Goal: Information Seeking & Learning: Learn about a topic

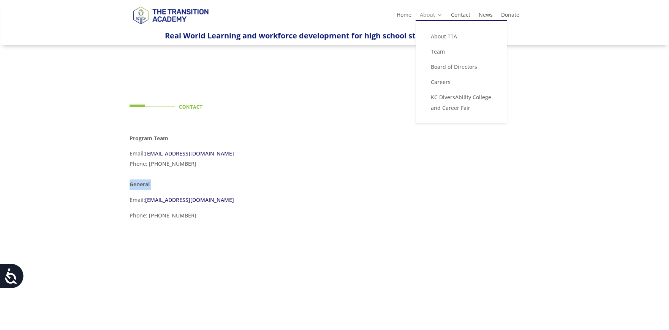
click at [427, 16] on link "About" at bounding box center [431, 16] width 23 height 8
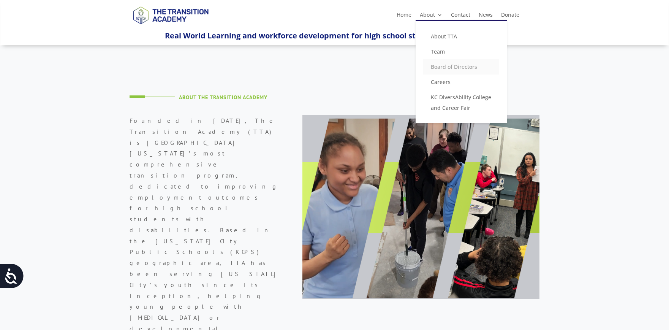
click at [444, 66] on link "Board of Directors" at bounding box center [461, 66] width 76 height 15
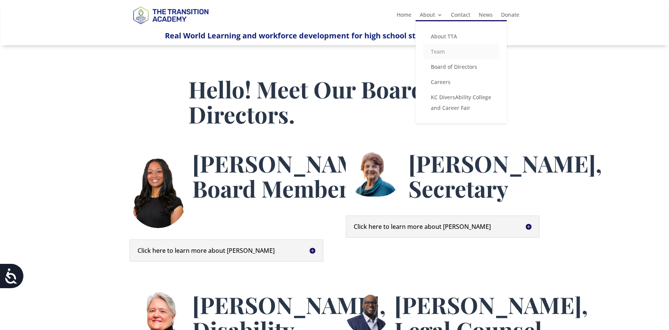
click at [433, 48] on link "Team" at bounding box center [461, 51] width 76 height 15
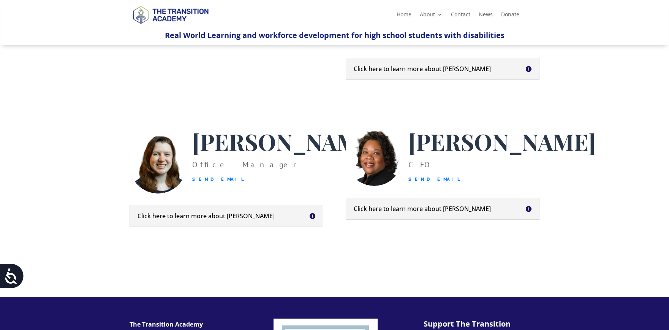
scroll to position [143, 0]
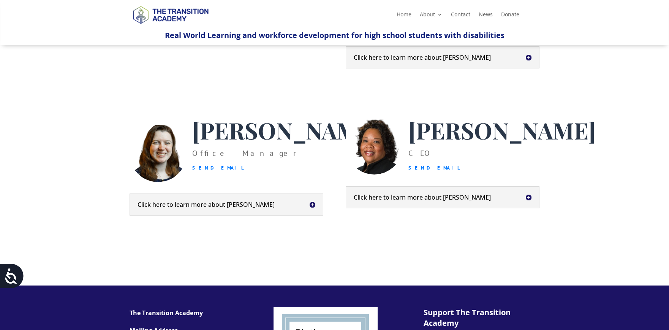
click at [145, 155] on img at bounding box center [158, 149] width 57 height 65
click at [159, 154] on img at bounding box center [158, 149] width 57 height 65
click at [208, 145] on span "Heather Jackson" at bounding box center [285, 130] width 187 height 30
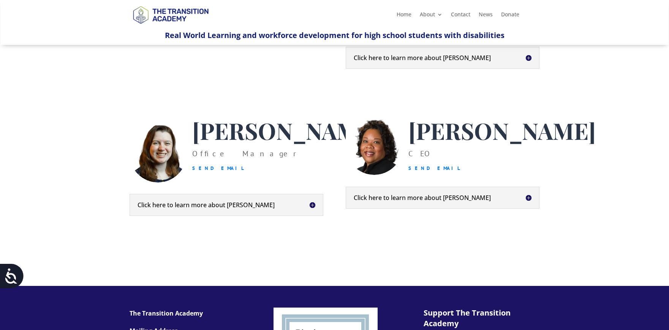
drag, startPoint x: 155, startPoint y: 188, endPoint x: 158, endPoint y: 178, distance: 10.5
click at [155, 182] on img at bounding box center [158, 150] width 57 height 65
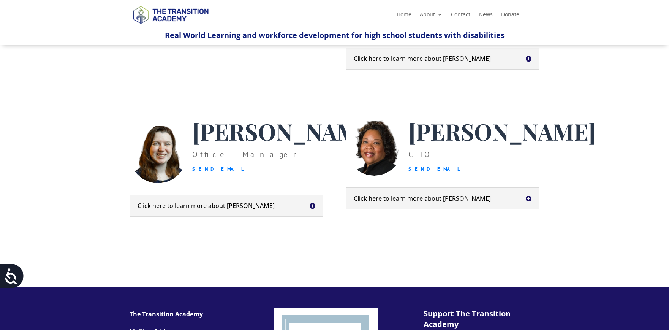
click at [158, 178] on img at bounding box center [158, 151] width 57 height 65
click at [158, 177] on img at bounding box center [158, 151] width 57 height 65
click at [308, 209] on h5 "Click here to learn more about Heather" at bounding box center [226, 205] width 178 height 6
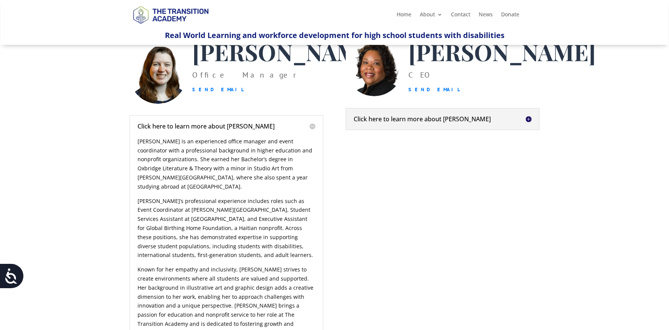
scroll to position [220, 0]
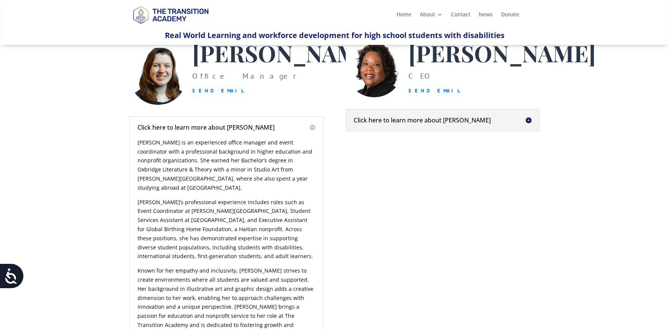
click at [461, 122] on div "Click here to learn more about Kim Kim Riley is a social entrepreneur based in …" at bounding box center [443, 120] width 194 height 22
click at [459, 126] on div "Click here to learn more about Kim Kim Riley is a social entrepreneur based in …" at bounding box center [443, 120] width 194 height 22
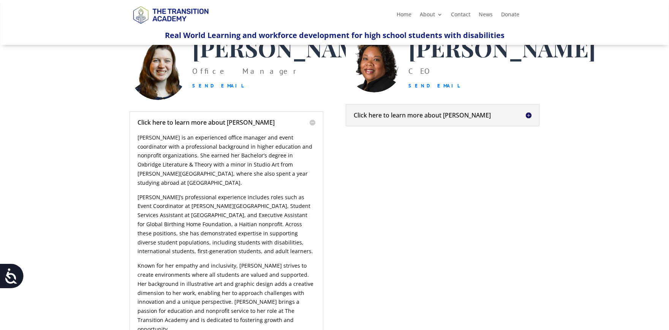
click at [439, 138] on div "Heather Jackson Office Manager Send Email Click here to learn more about Heathe…" at bounding box center [335, 192] width 410 height 355
click at [471, 119] on div "Click here to learn more about Kim Kim Riley is a social entrepreneur based in …" at bounding box center [443, 115] width 194 height 22
click at [472, 122] on div "Click here to learn more about Kim Kim Riley is a social entrepreneur based in …" at bounding box center [443, 115] width 194 height 22
click at [533, 126] on div "Click here to learn more about Kim Kim Riley is a social entrepreneur based in …" at bounding box center [443, 115] width 194 height 22
click at [531, 118] on h5 "Click here to learn more about Kim" at bounding box center [443, 115] width 178 height 6
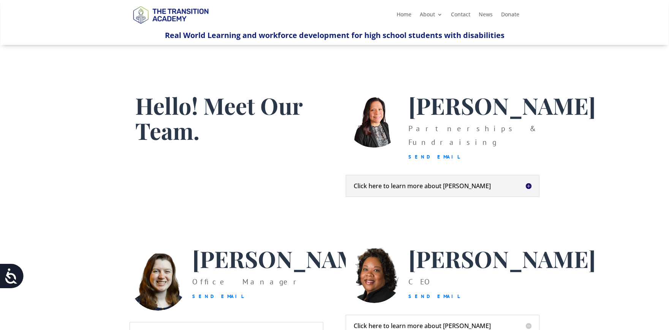
scroll to position [15, 0]
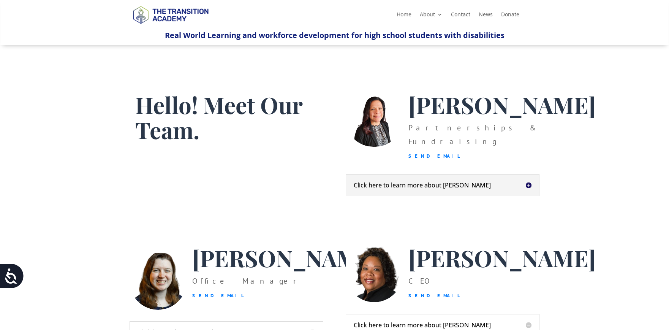
click at [368, 283] on img at bounding box center [374, 273] width 57 height 57
click at [392, 103] on img at bounding box center [374, 119] width 57 height 55
drag, startPoint x: 375, startPoint y: 112, endPoint x: 409, endPoint y: 151, distance: 52.5
click at [375, 113] on img at bounding box center [374, 119] width 57 height 55
click at [457, 188] on h5 "Click here to learn more about Christina" at bounding box center [443, 185] width 178 height 6
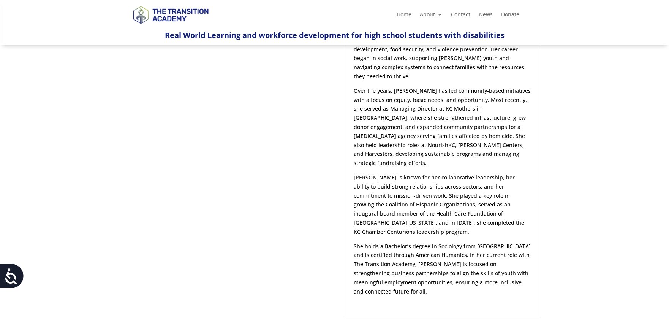
scroll to position [215, 0]
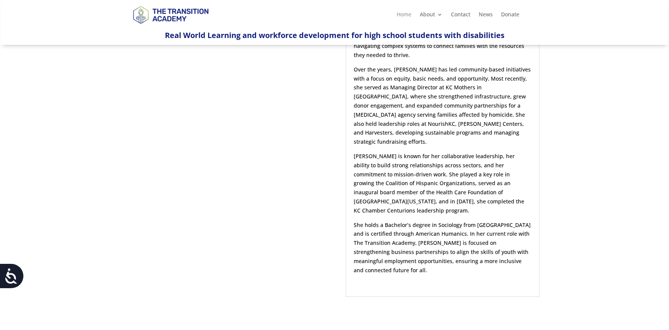
click at [400, 13] on link "Home" at bounding box center [404, 16] width 15 height 8
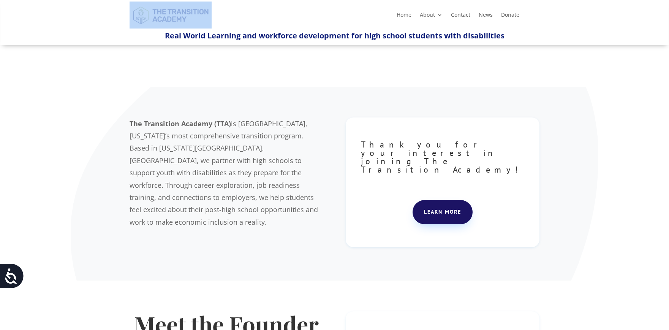
click at [164, 10] on div "Home About About TTA Team Board of Directors Careers KC DiversAbility College a…" at bounding box center [335, 15] width 410 height 28
